Goal: Check status: Check status

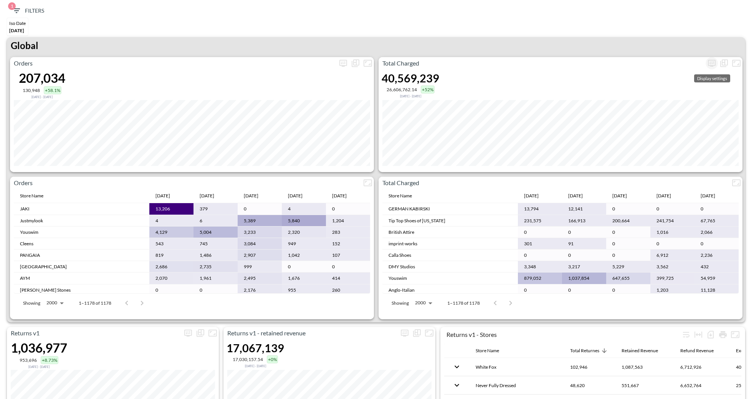
click at [709, 66] on icon "more" at bounding box center [711, 63] width 9 height 9
click at [637, 120] on body "BI.P.EYE, Interactive Analytics Dashboards 1 Filters Iso Date May 01, 2025 Retu…" at bounding box center [377, 199] width 754 height 399
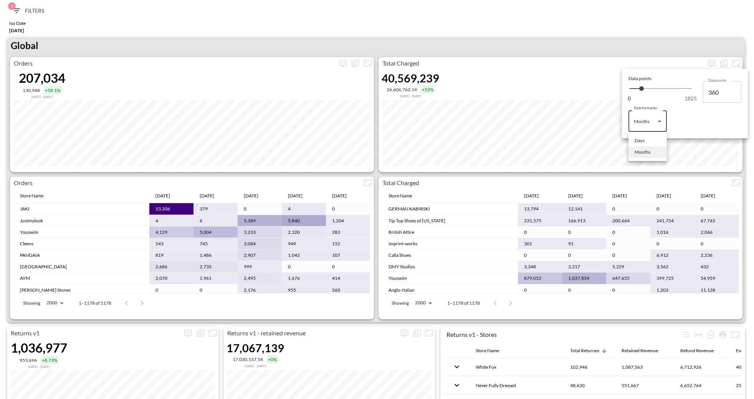
click at [639, 142] on div "Days" at bounding box center [639, 140] width 10 height 7
type input "Days"
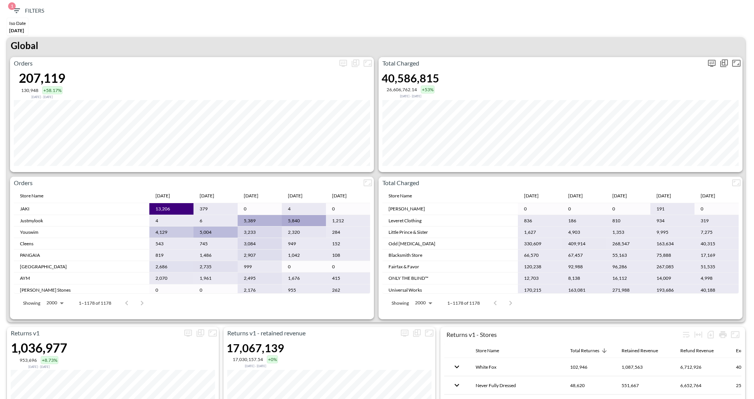
click at [712, 64] on icon "more" at bounding box center [711, 63] width 9 height 9
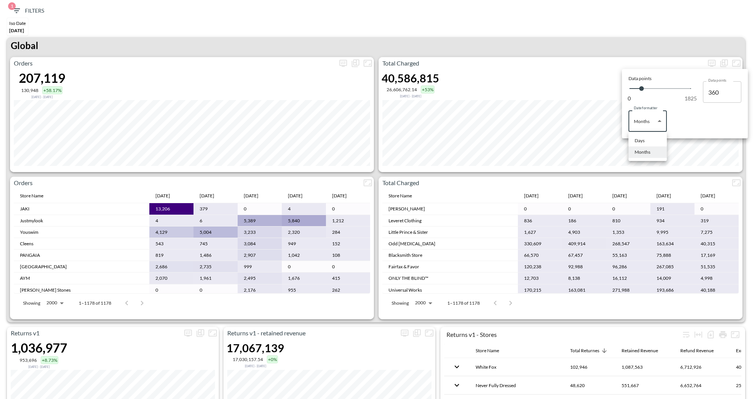
click at [644, 123] on body "BI.P.EYE, Interactive Analytics Dashboards 1 Filters Iso Date [DATE] Returns v2…" at bounding box center [377, 199] width 754 height 399
click at [636, 148] on li "Months" at bounding box center [647, 153] width 38 height 12
click at [645, 120] on body "BI.P.EYE, Interactive Analytics Dashboards 1 Filters Iso Date [DATE] Returns v2…" at bounding box center [377, 199] width 754 height 399
click at [642, 144] on div "Days" at bounding box center [639, 140] width 10 height 7
type input "Days"
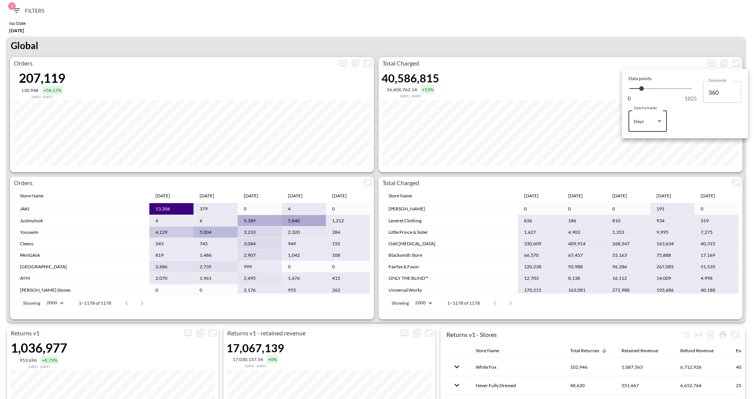
click at [568, 42] on div at bounding box center [377, 199] width 754 height 399
